Goal: Transaction & Acquisition: Purchase product/service

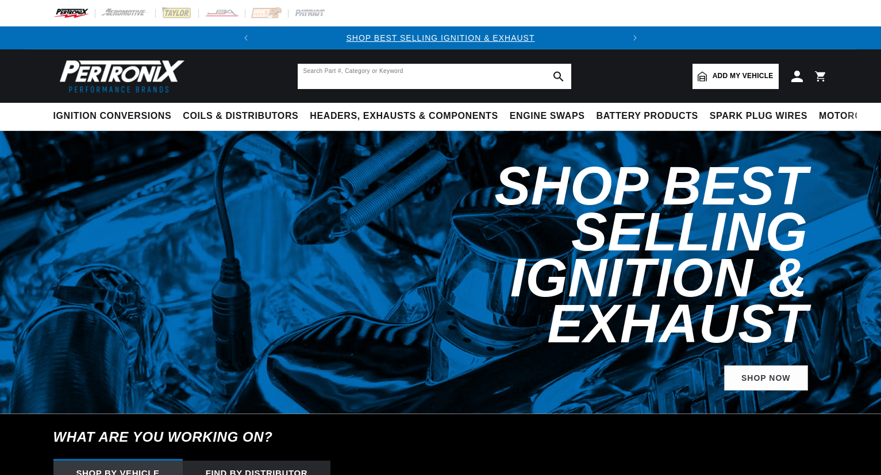
click at [343, 79] on input "text" at bounding box center [434, 76] width 273 height 25
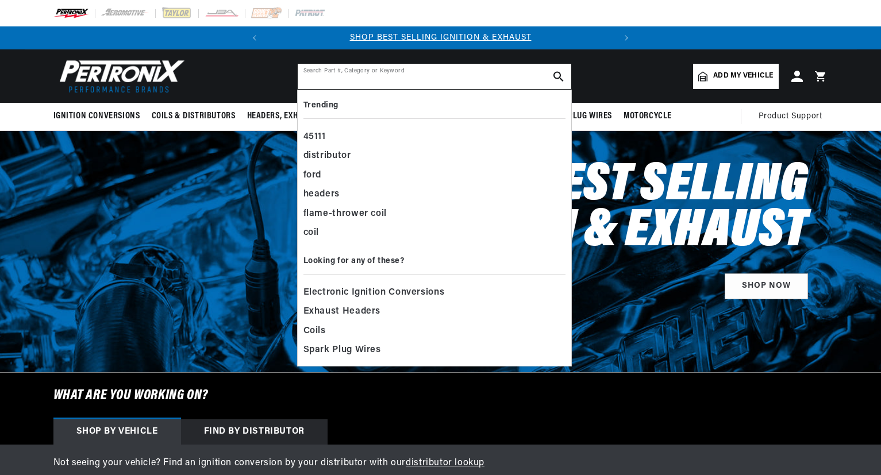
paste input "D700700"
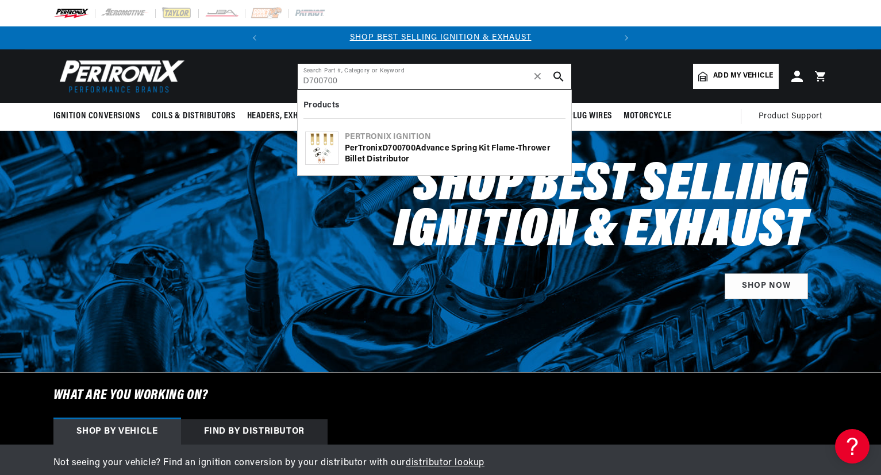
type input "D700700"
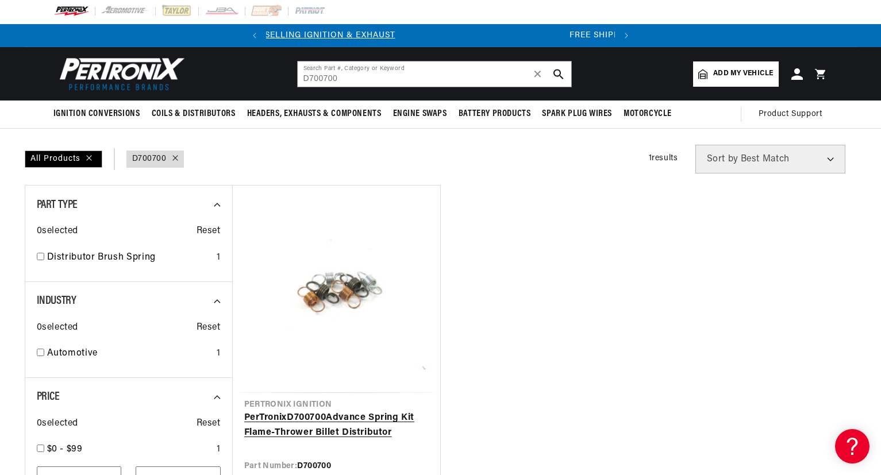
click at [329, 411] on link "PerTronix D700700 Advance Spring Kit Flame-Thrower Billet Distributor" at bounding box center [336, 425] width 184 height 29
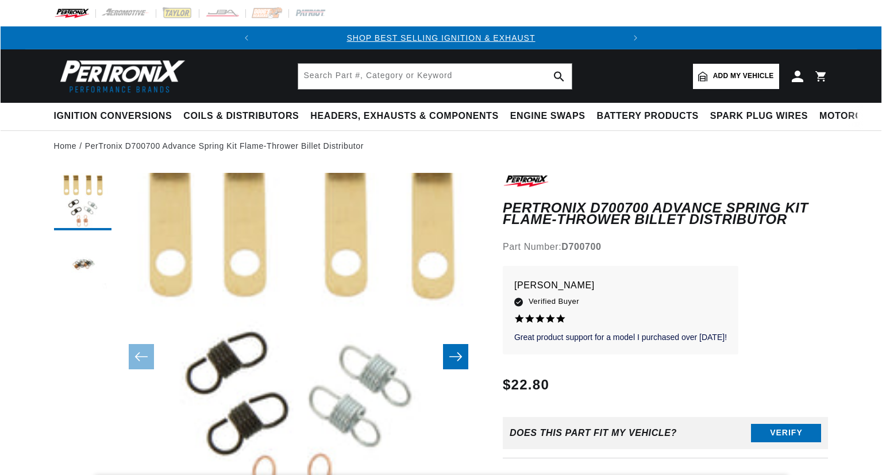
scroll to position [36, 0]
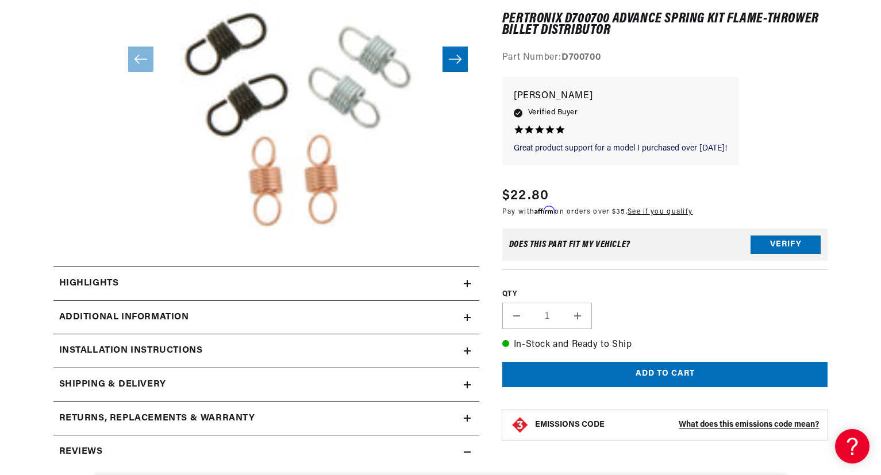
scroll to position [0, 348]
